Goal: Information Seeking & Learning: Understand process/instructions

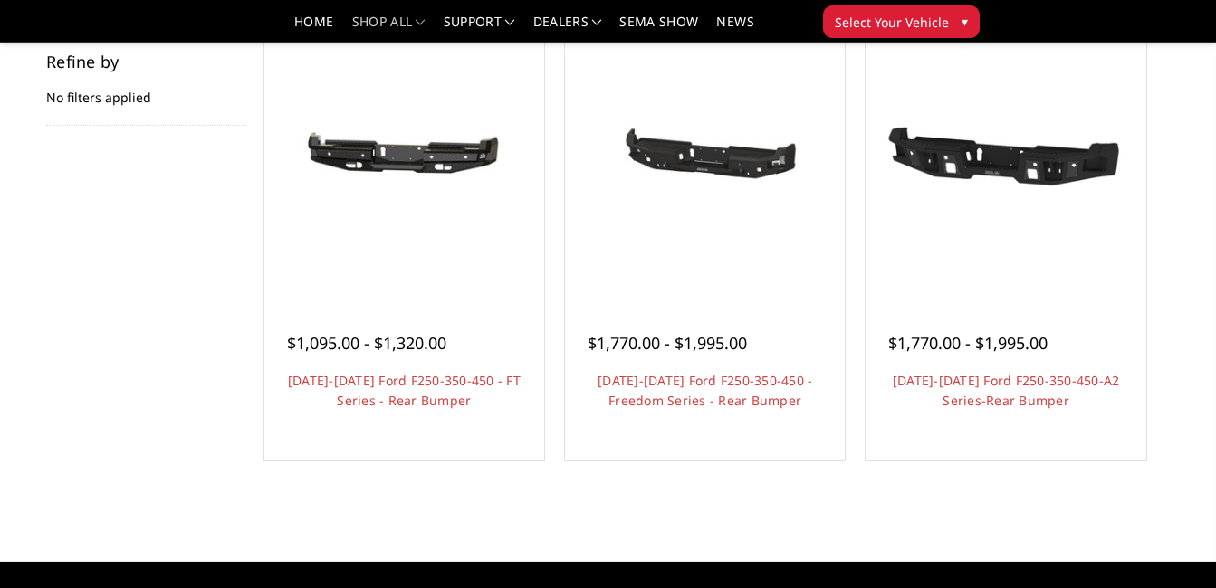
scroll to position [291, 0]
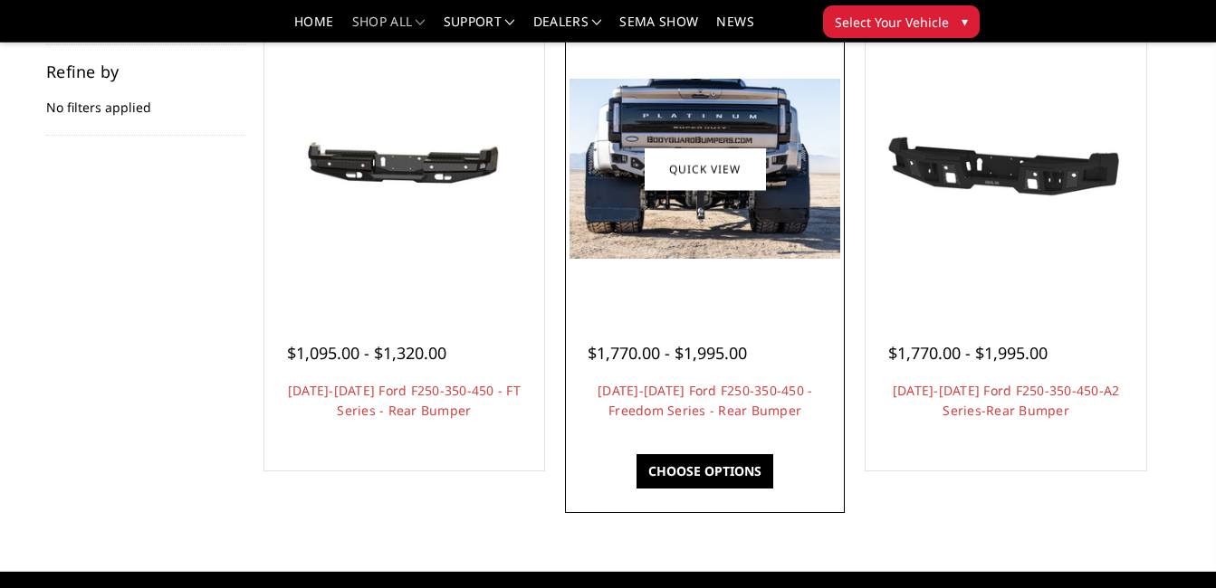
click at [788, 227] on img at bounding box center [704, 169] width 271 height 180
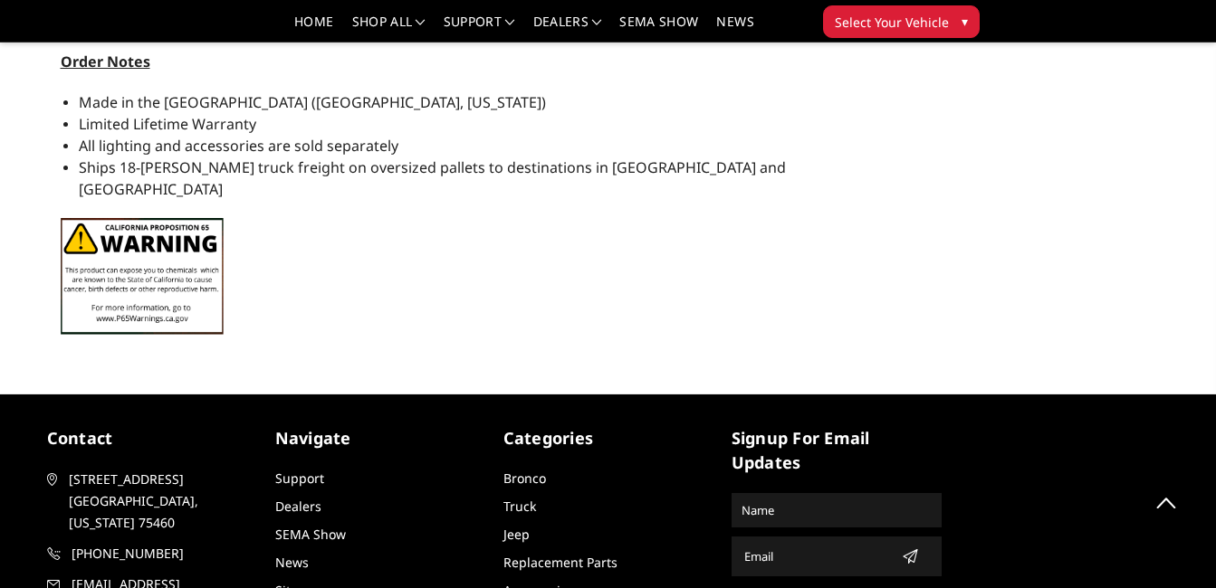
scroll to position [2516, 0]
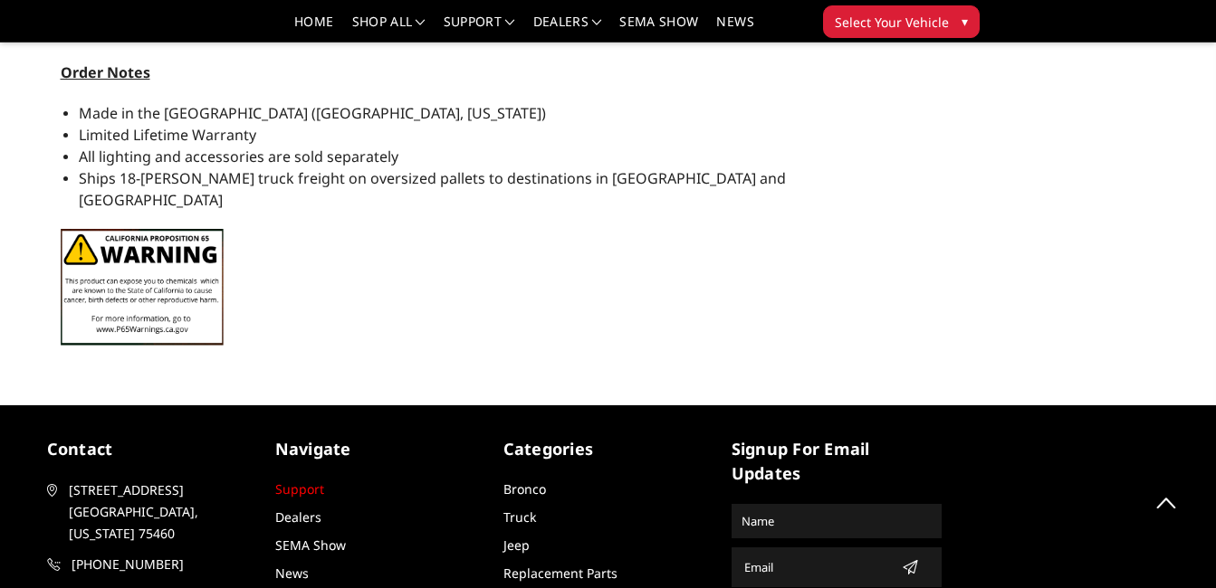
click at [308, 481] on link "Support" at bounding box center [299, 489] width 49 height 17
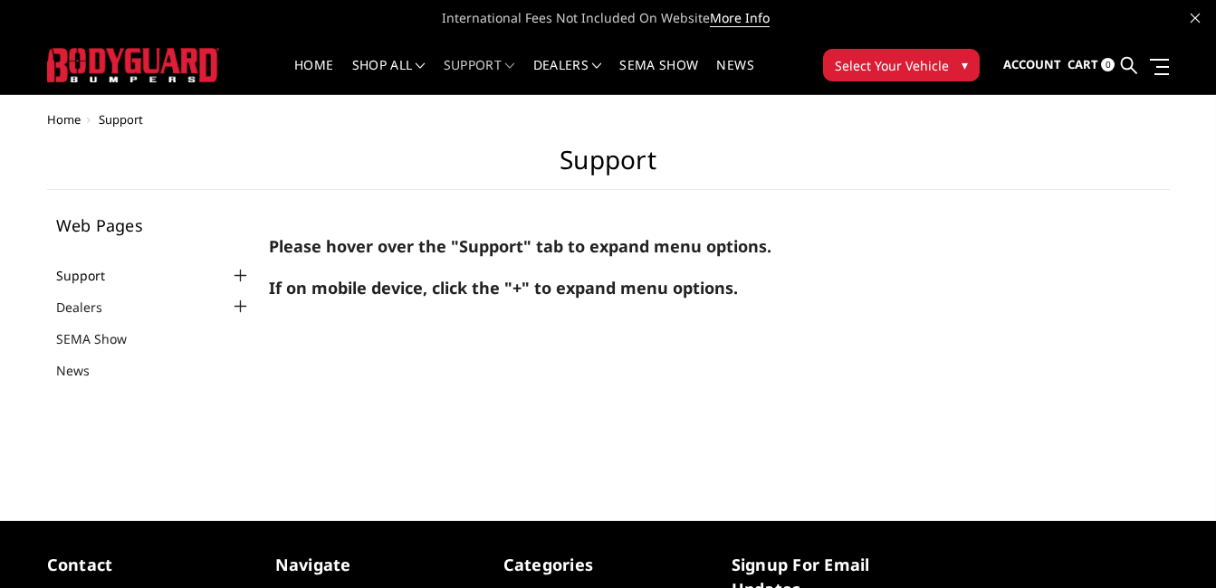
click at [123, 266] on link "Support" at bounding box center [92, 275] width 72 height 19
click at [237, 280] on div at bounding box center [240, 276] width 22 height 22
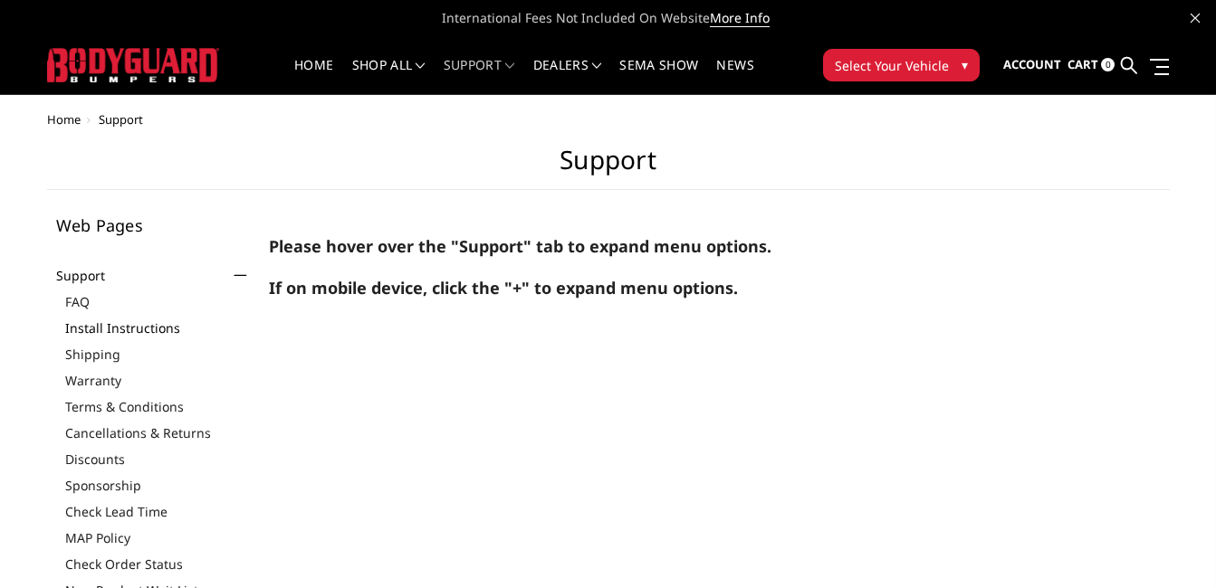
click at [132, 327] on link "Install Instructions" at bounding box center [158, 328] width 186 height 19
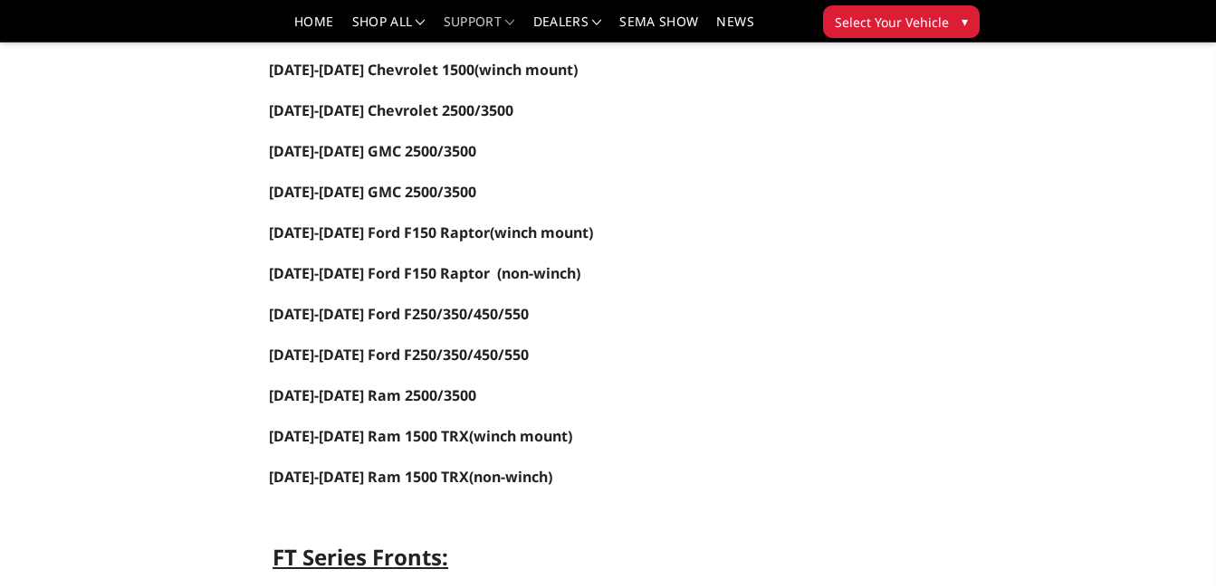
scroll to position [401, 0]
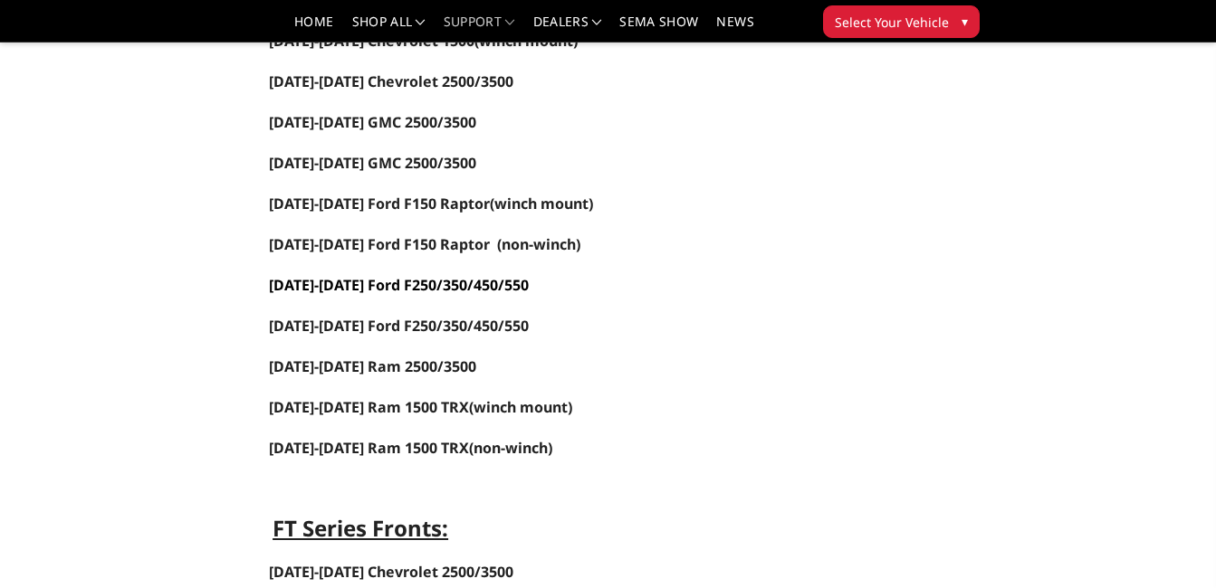
click at [375, 286] on span "[DATE]-[DATE] Ford F250/350/450/550" at bounding box center [399, 285] width 260 height 20
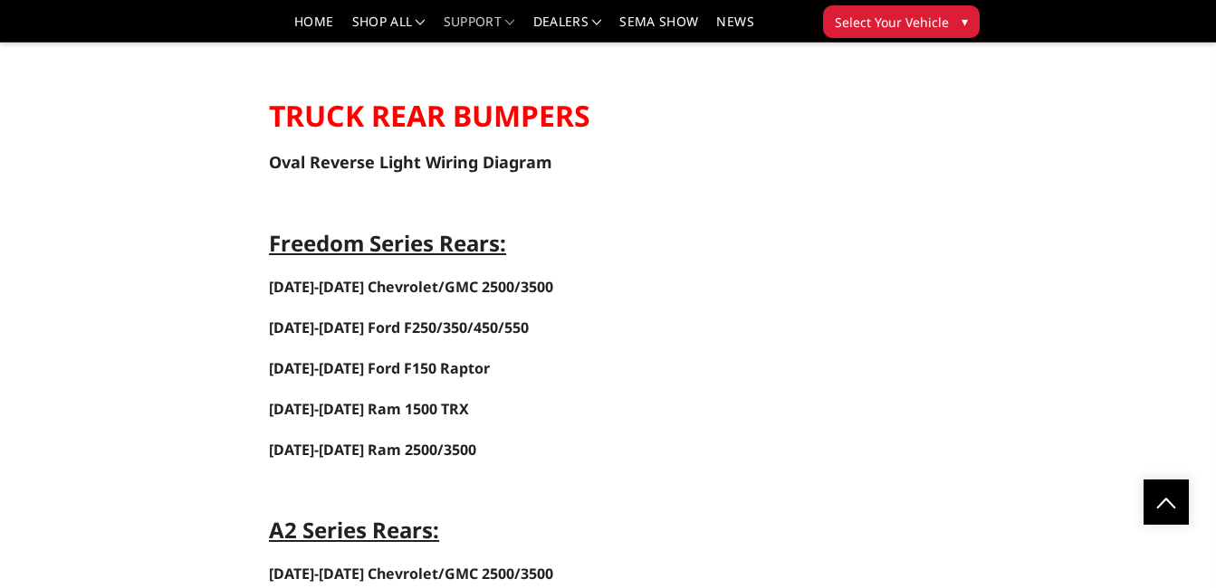
scroll to position [2928, 0]
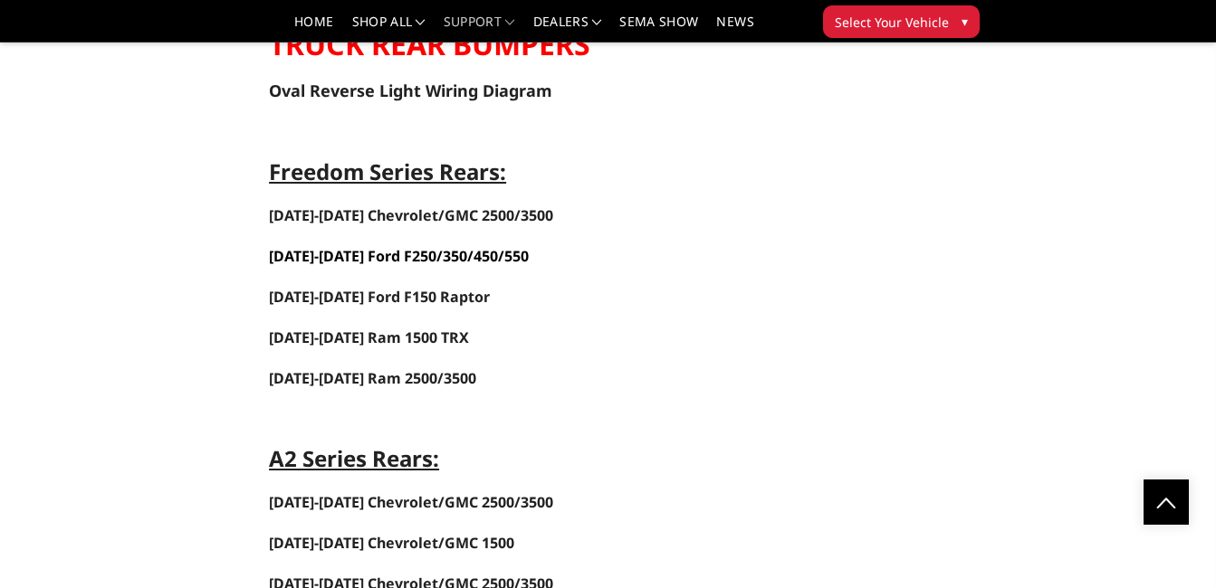
click at [425, 253] on span "[DATE]-[DATE] Ford F250/350/450/550" at bounding box center [399, 256] width 260 height 20
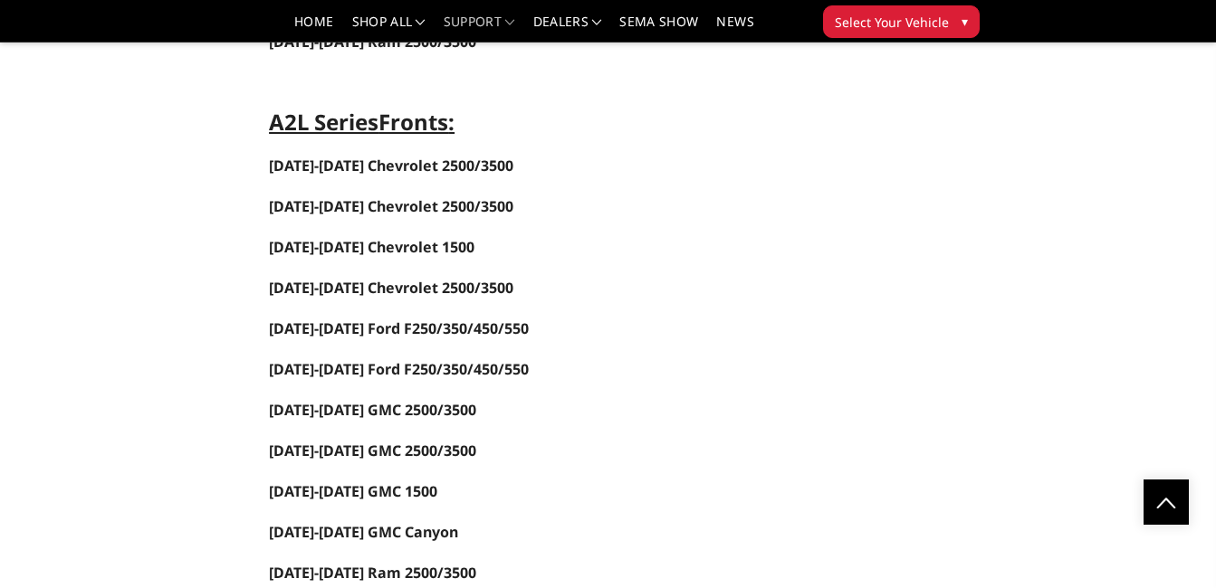
scroll to position [2143, 0]
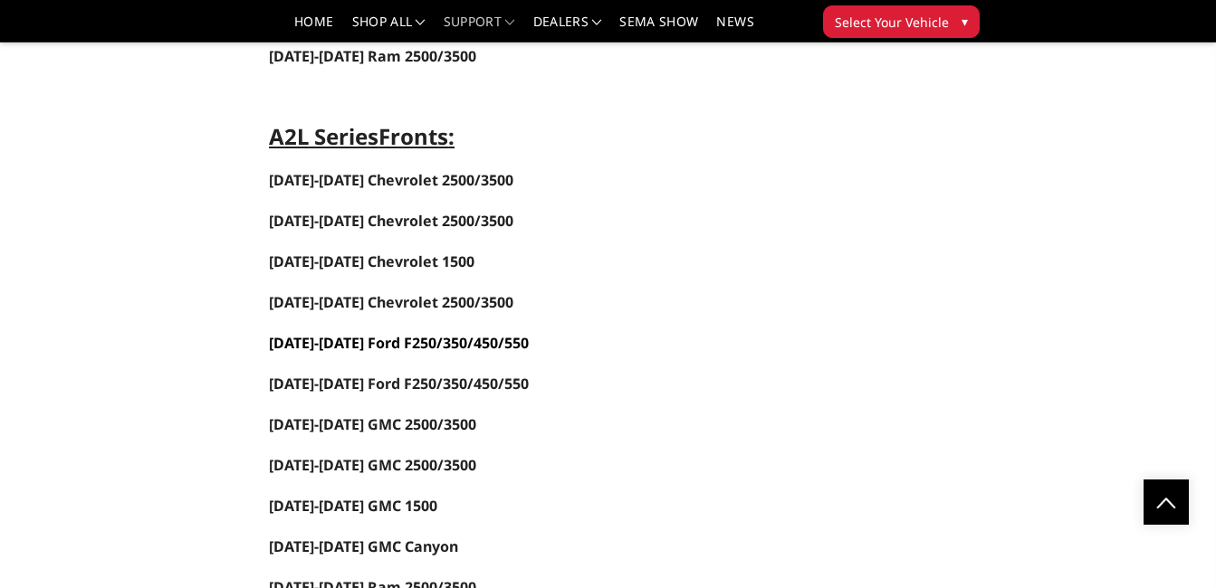
click at [458, 337] on span "[DATE]-[DATE] Ford F250/350/450/550" at bounding box center [399, 343] width 260 height 20
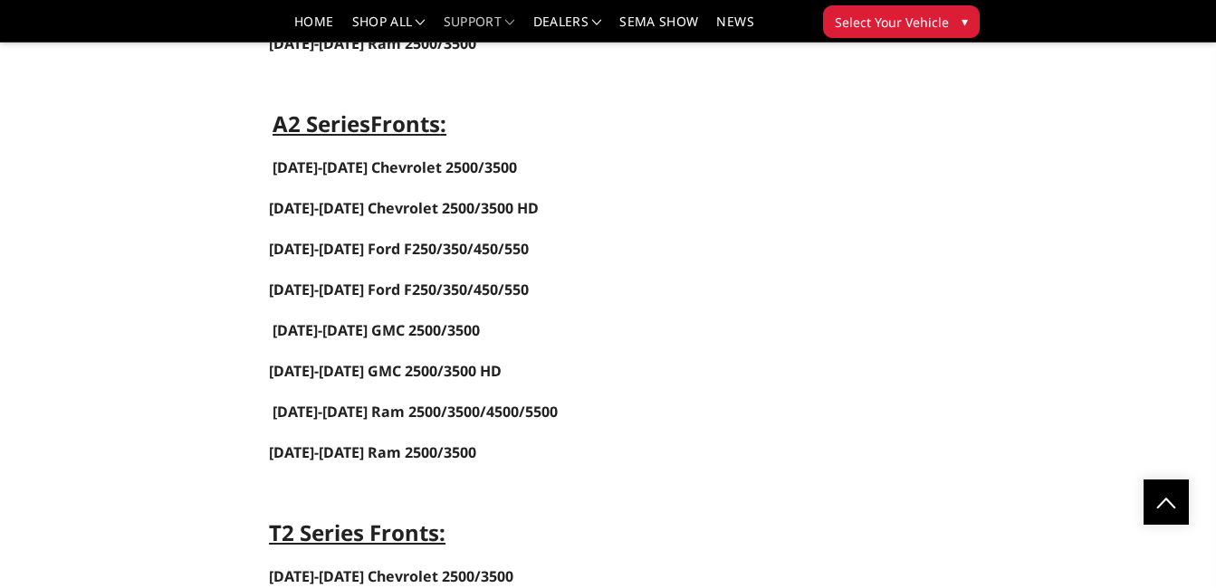
scroll to position [1158, 0]
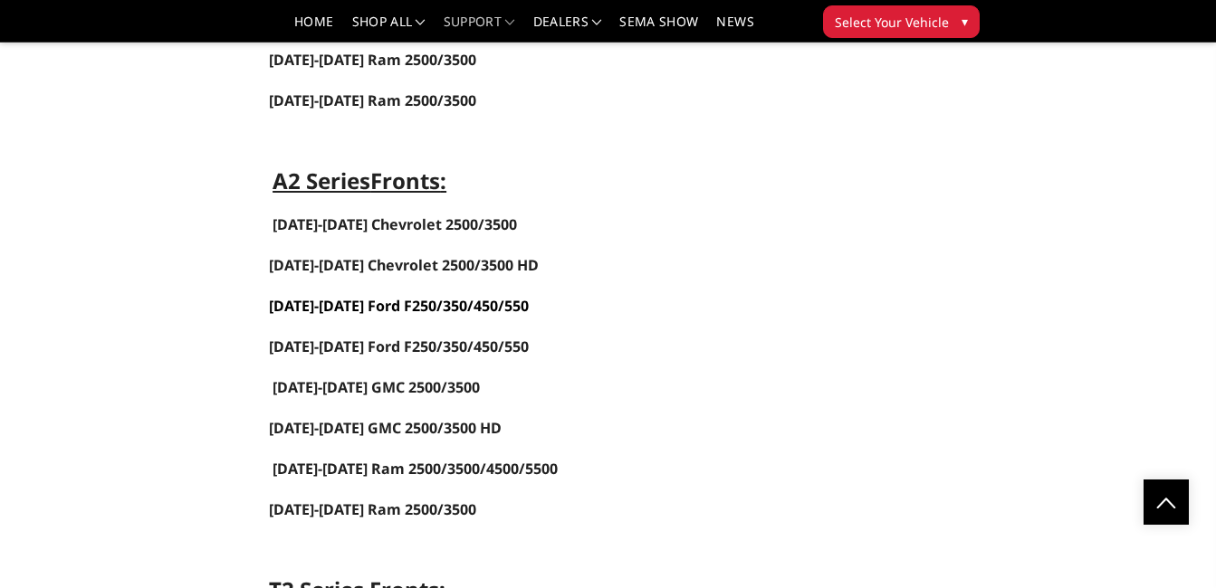
click at [438, 304] on link "[DATE]-[DATE] Ford F250/350/450/550" at bounding box center [399, 306] width 260 height 20
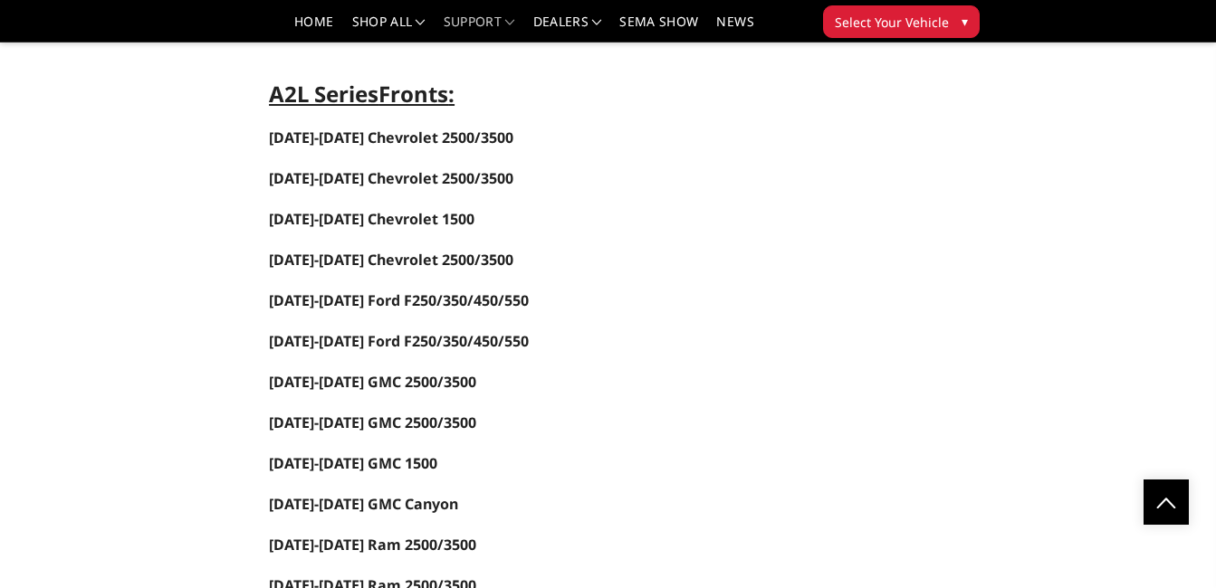
scroll to position [2200, 0]
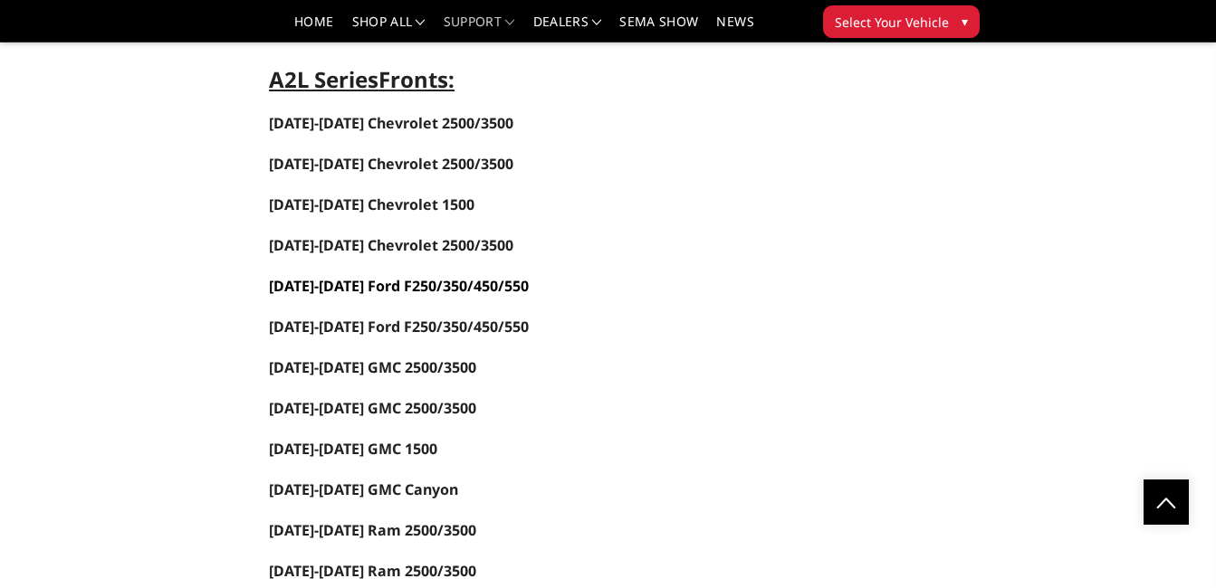
click at [421, 282] on span "[DATE]-[DATE] Ford F250/350/450/550" at bounding box center [399, 286] width 260 height 20
